Goal: Check status: Check status

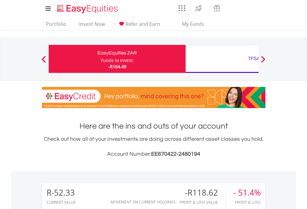
scroll to position [60, 98]
click at [101, 59] on div "Funds to invest:" at bounding box center [117, 60] width 33 height 6
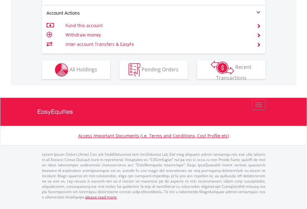
scroll to position [584, 0]
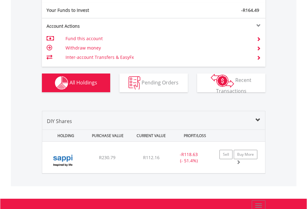
scroll to position [691, 0]
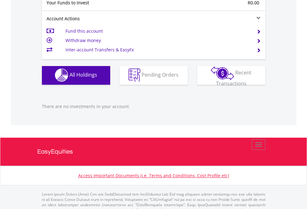
scroll to position [616, 0]
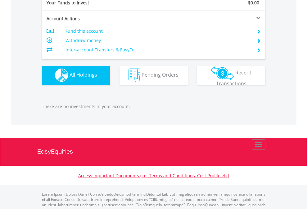
scroll to position [616, 0]
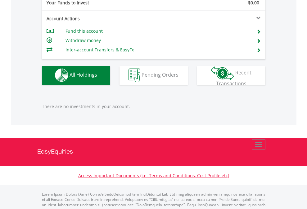
scroll to position [616, 0]
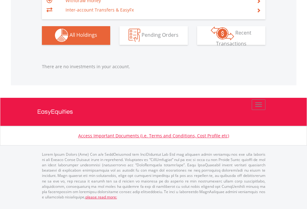
scroll to position [60, 98]
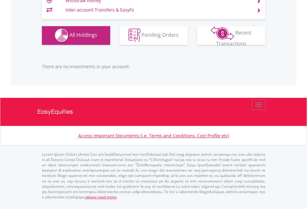
scroll to position [60, 98]
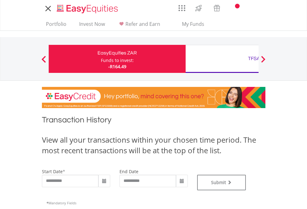
type input "**********"
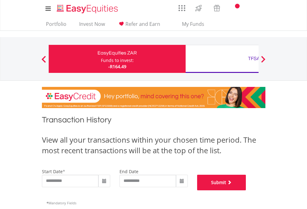
click at [247, 190] on button "Submit" at bounding box center [221, 182] width 49 height 16
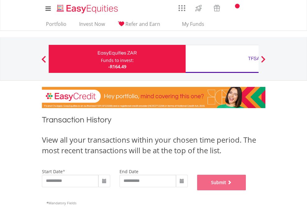
scroll to position [252, 0]
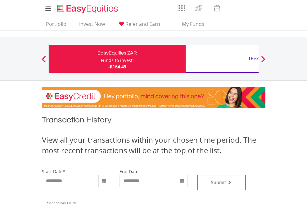
click at [222, 59] on div "TFSA" at bounding box center [255, 58] width 130 height 9
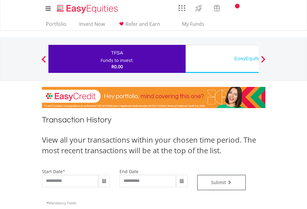
type input "**********"
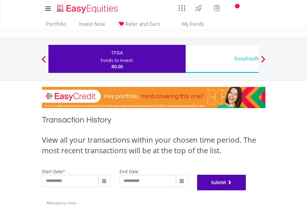
click at [247, 190] on button "Submit" at bounding box center [221, 182] width 49 height 16
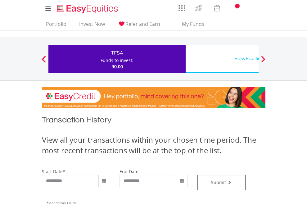
click at [222, 59] on div "EasyEquities USD" at bounding box center [255, 58] width 130 height 9
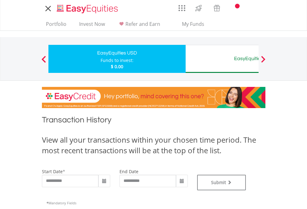
type input "**********"
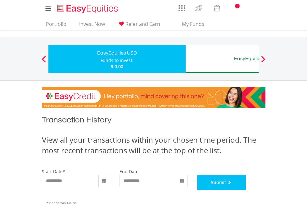
click at [247, 190] on button "Submit" at bounding box center [221, 182] width 49 height 16
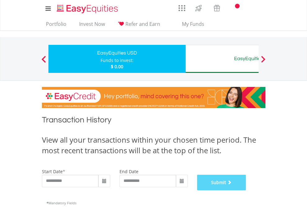
scroll to position [252, 0]
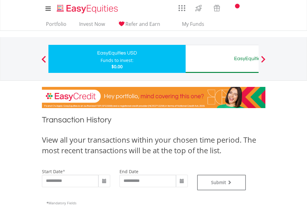
click at [222, 59] on div "EasyEquities AUD" at bounding box center [255, 58] width 130 height 9
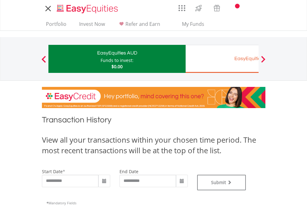
type input "**********"
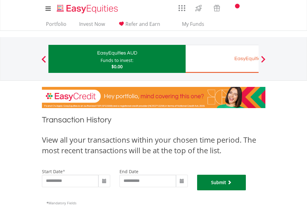
click at [247, 190] on button "Submit" at bounding box center [221, 182] width 49 height 16
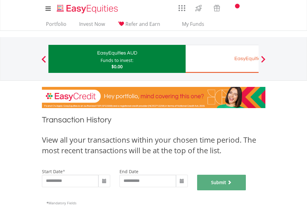
scroll to position [252, 0]
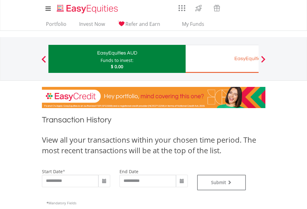
click at [222, 59] on div "EasyEquities EUR" at bounding box center [255, 58] width 130 height 9
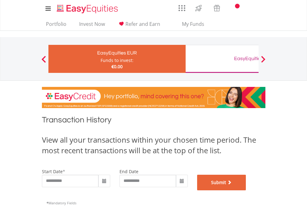
click at [247, 190] on button "Submit" at bounding box center [221, 182] width 49 height 16
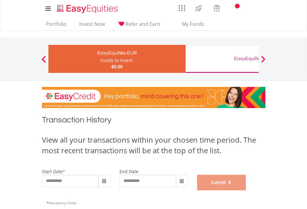
scroll to position [252, 0]
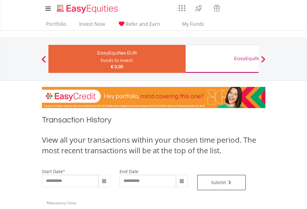
click at [222, 59] on div "EasyEquities GBP" at bounding box center [255, 58] width 130 height 9
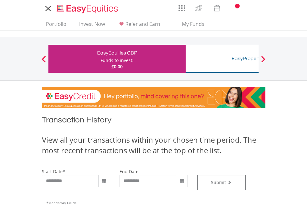
type input "**********"
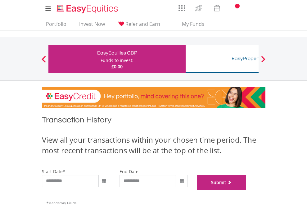
click at [247, 190] on button "Submit" at bounding box center [221, 182] width 49 height 16
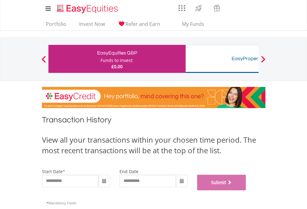
scroll to position [252, 0]
